Goal: Information Seeking & Learning: Learn about a topic

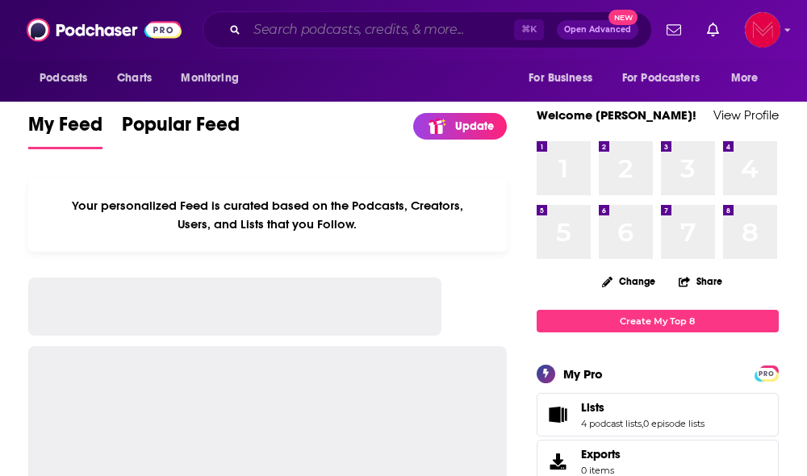
click at [372, 35] on input "Search podcasts, credits, & more..." at bounding box center [380, 30] width 267 height 26
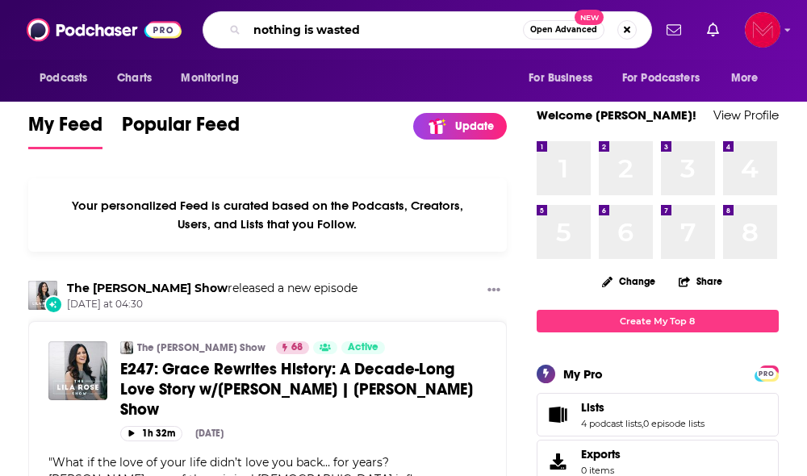
type input "nothing is wasted"
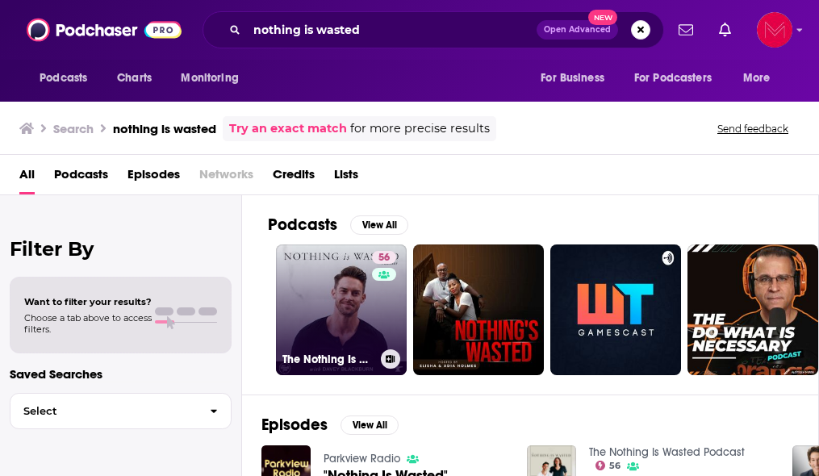
click at [323, 345] on link "56 The Nothing Is Wasted Podcast" at bounding box center [341, 309] width 131 height 131
